Goal: Information Seeking & Learning: Learn about a topic

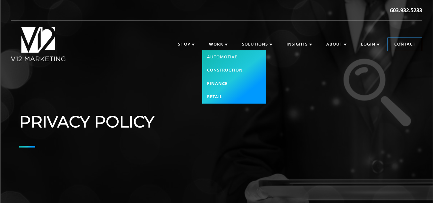
click at [219, 81] on link "Finance" at bounding box center [234, 83] width 64 height 13
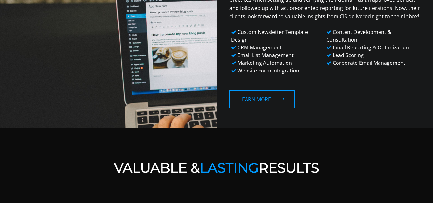
scroll to position [673, 0]
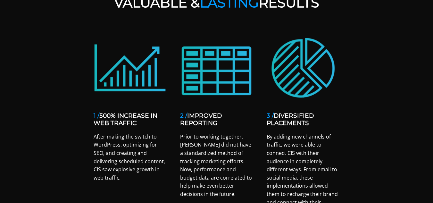
drag, startPoint x: 191, startPoint y: 53, endPoint x: 155, endPoint y: 130, distance: 85.1
click at [154, 130] on div "1 / 500% INCREASE IN WEB TRAFFIC After making the switch to WordPress, optimizi…" at bounding box center [130, 126] width 87 height 191
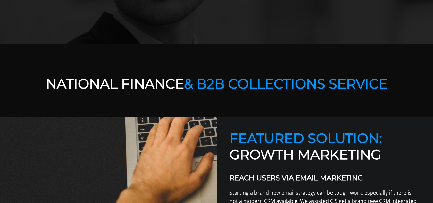
scroll to position [0, 0]
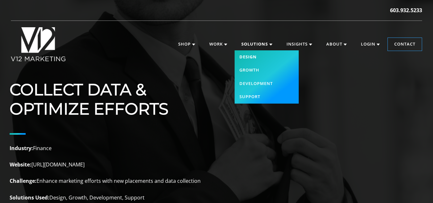
click at [253, 56] on link "Design" at bounding box center [267, 56] width 64 height 13
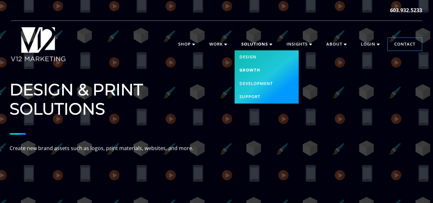
click at [249, 68] on link "Growth" at bounding box center [267, 69] width 64 height 13
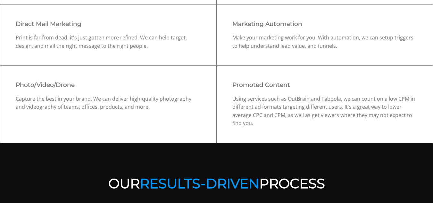
scroll to position [513, 0]
